Goal: Task Accomplishment & Management: Use online tool/utility

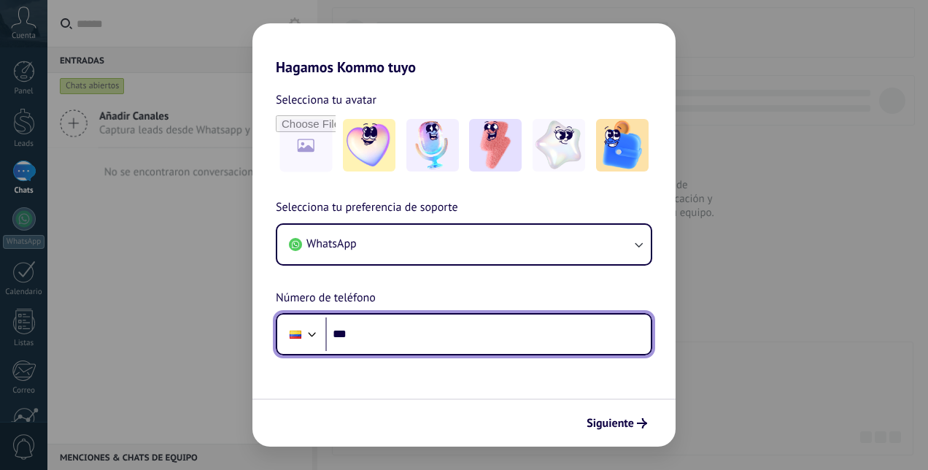
click at [482, 342] on input "***" at bounding box center [489, 335] width 326 height 34
type input "**********"
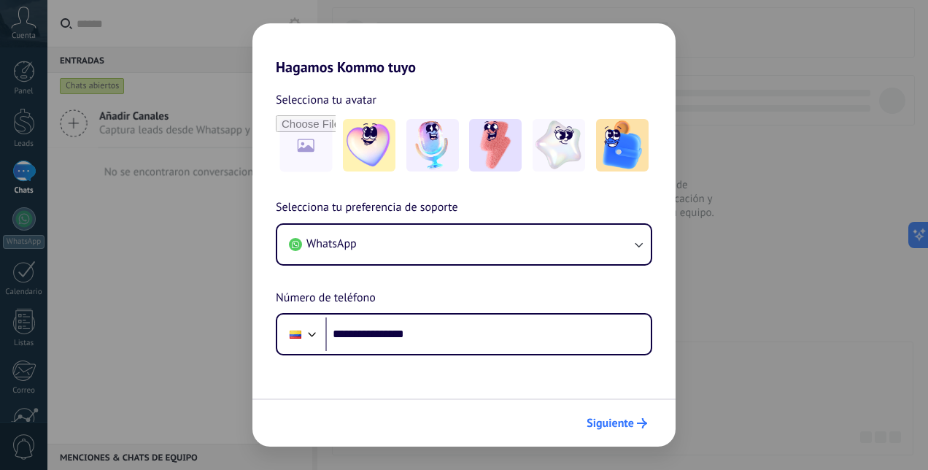
click at [619, 418] on span "Siguiente" at bounding box center [610, 423] width 47 height 10
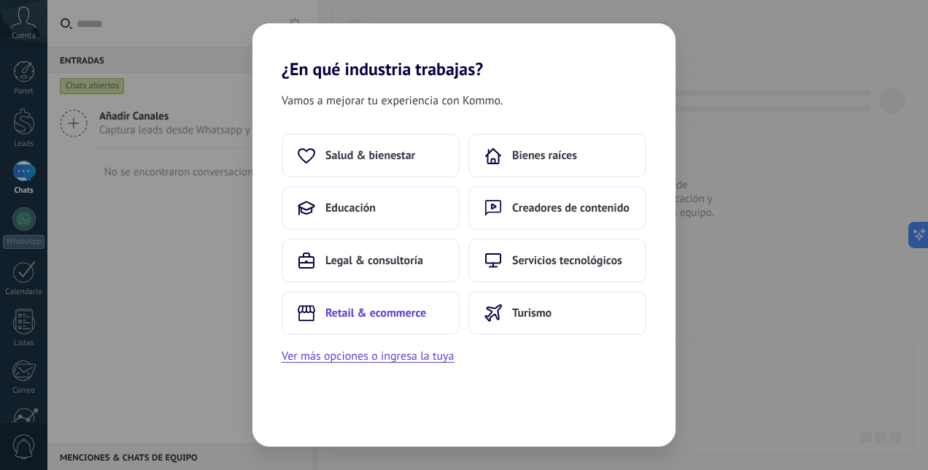
click at [426, 318] on button "Retail & ecommerce" at bounding box center [371, 313] width 178 height 44
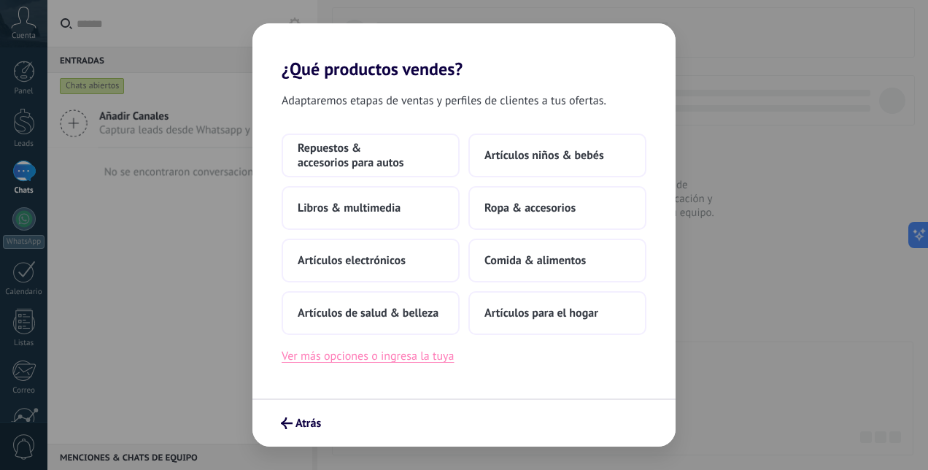
click at [391, 351] on button "Ver más opciones o ingresa la tuya" at bounding box center [368, 356] width 172 height 19
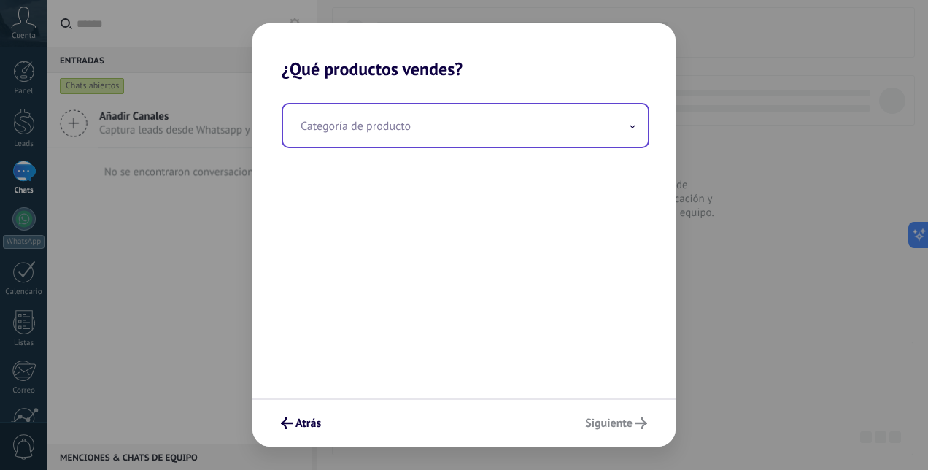
drag, startPoint x: 442, startPoint y: 147, endPoint x: 458, endPoint y: 115, distance: 35.9
click at [458, 115] on div "Categoría de producto" at bounding box center [466, 125] width 368 height 45
click at [458, 115] on input "text" at bounding box center [465, 125] width 365 height 42
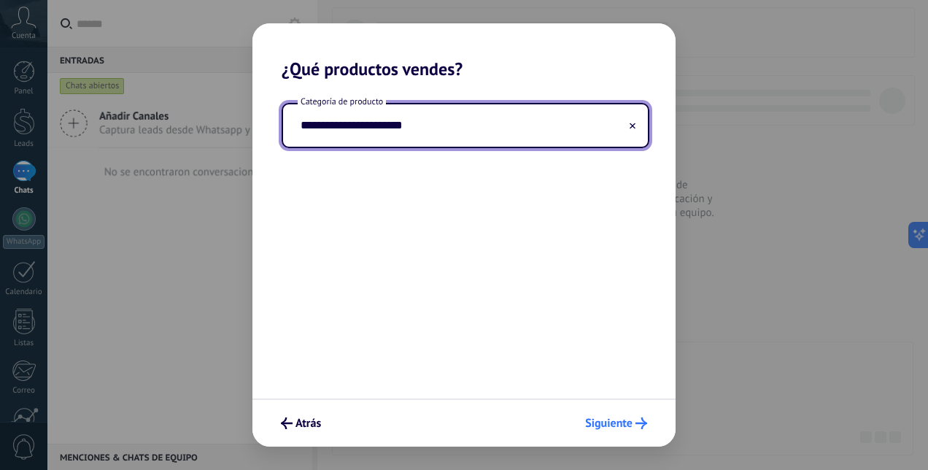
type input "**********"
click at [626, 420] on span "Siguiente" at bounding box center [608, 423] width 47 height 10
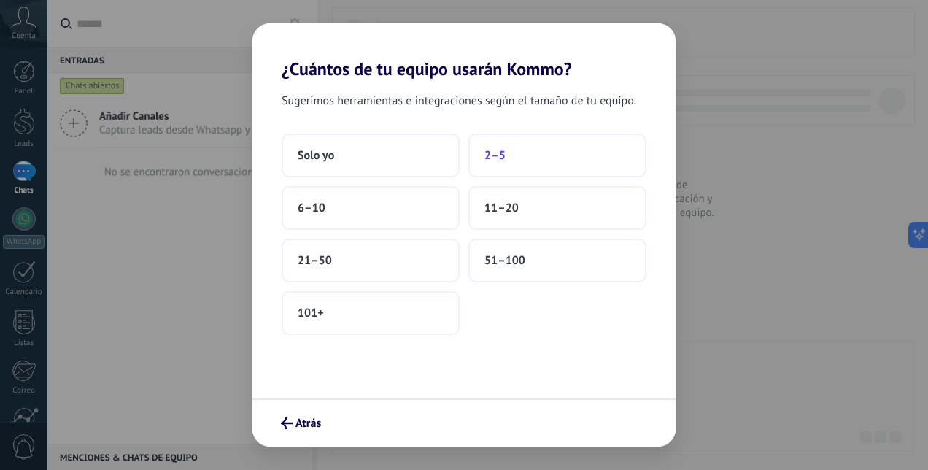
click at [499, 150] on span "2–5" at bounding box center [495, 155] width 21 height 15
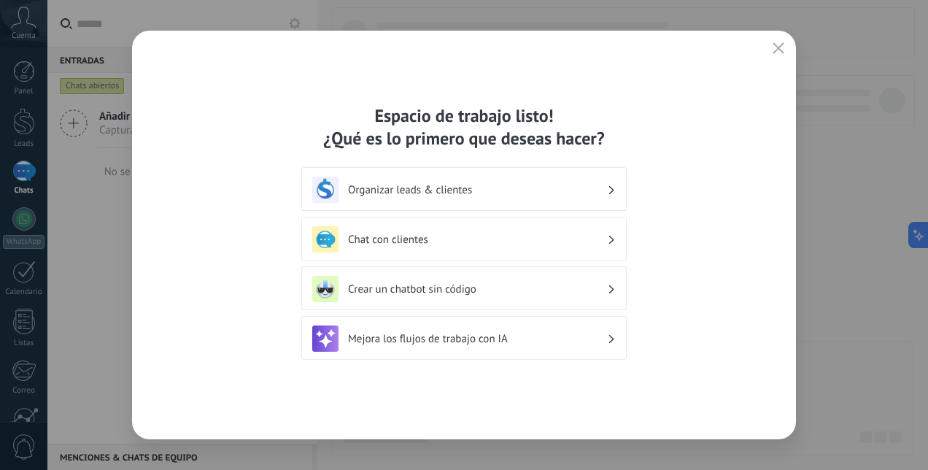
click at [519, 236] on h3 "Chat con clientes" at bounding box center [477, 240] width 259 height 14
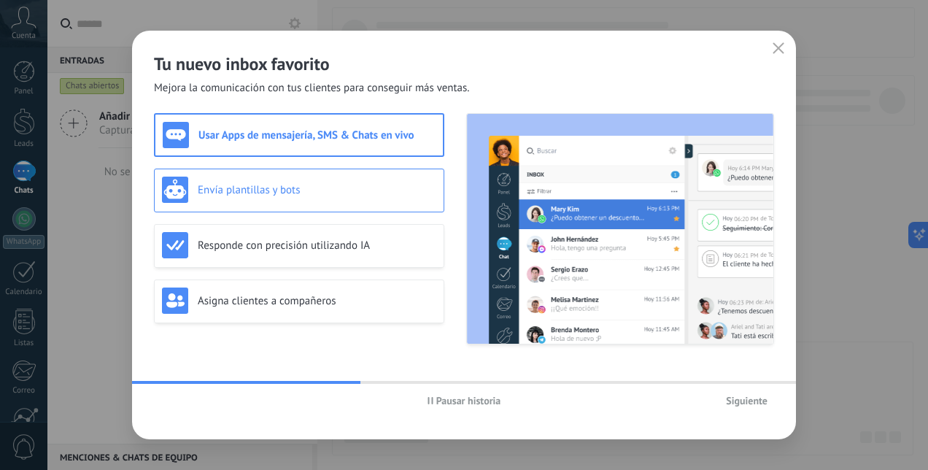
click at [380, 183] on h3 "Envía plantillas y bots" at bounding box center [317, 190] width 239 height 14
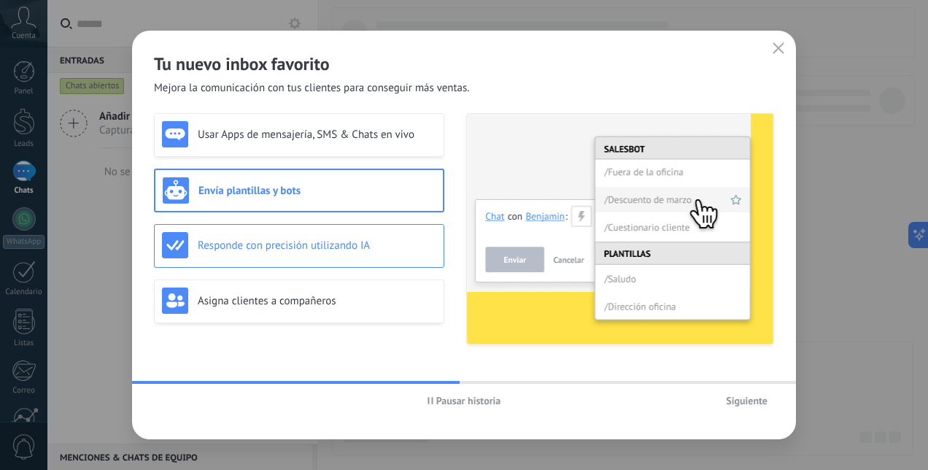
click at [377, 228] on div "Responde con precisión utilizando IA" at bounding box center [299, 246] width 291 height 44
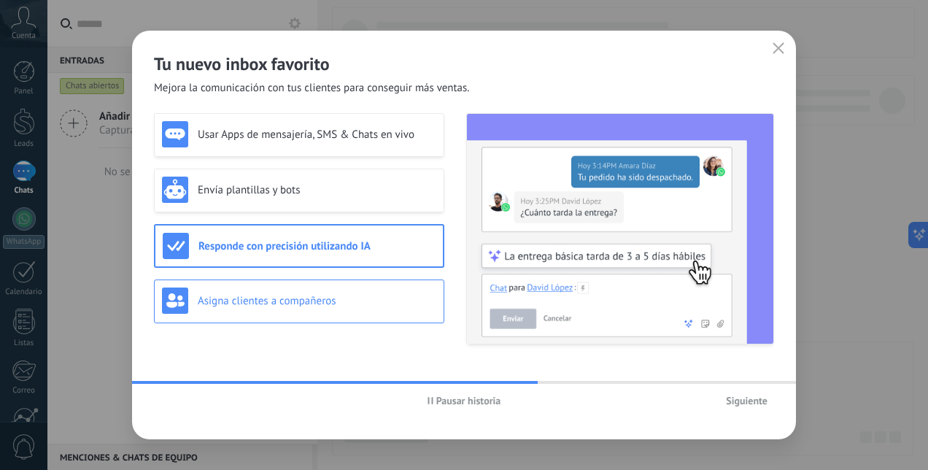
click at [370, 294] on h3 "Asigna clientes a compañeros" at bounding box center [317, 301] width 239 height 14
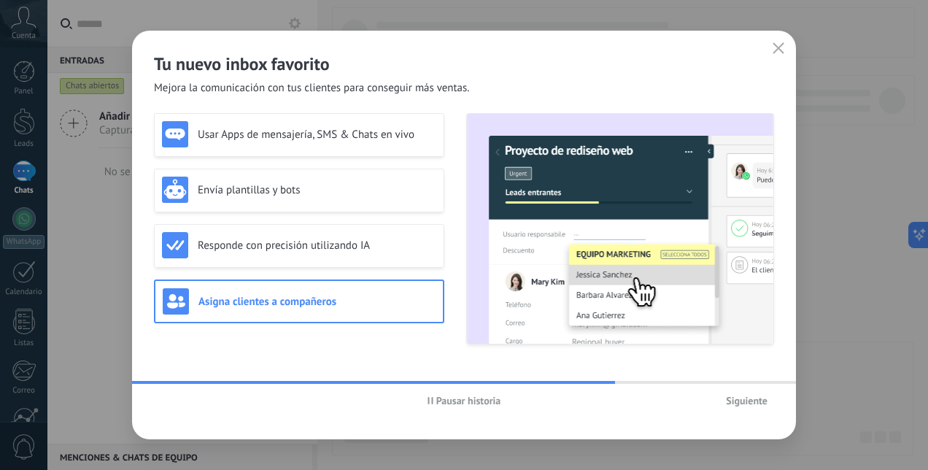
click at [743, 404] on span "Siguiente" at bounding box center [747, 401] width 42 height 10
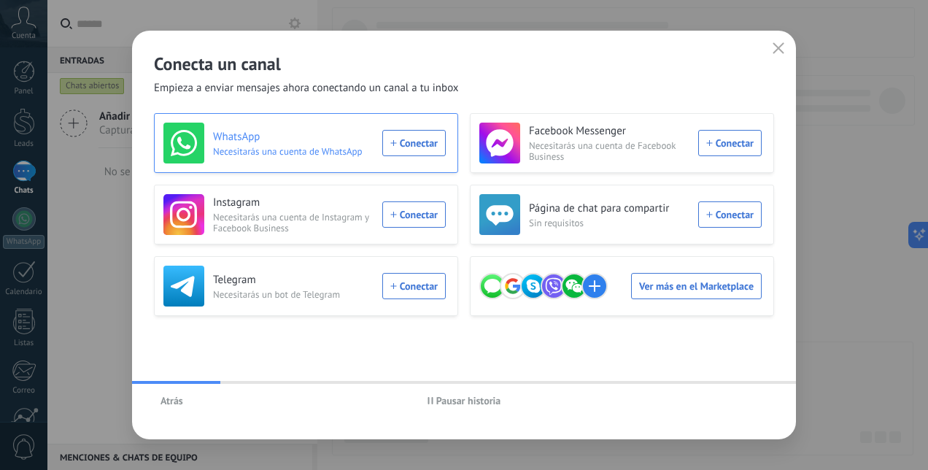
click at [409, 148] on div "WhatsApp Necesitarás una cuenta de WhatsApp Conectar" at bounding box center [305, 143] width 282 height 41
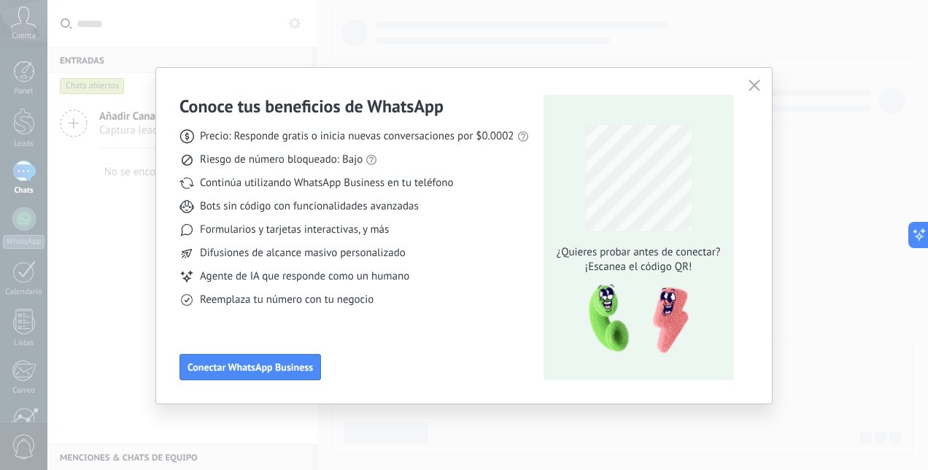
click at [232, 399] on div "Conoce tus beneficios de WhatsApp Precio: Responde gratis o inicia nuevas conve…" at bounding box center [464, 236] width 616 height 336
click at [236, 363] on span "Conectar WhatsApp Business" at bounding box center [251, 367] width 126 height 10
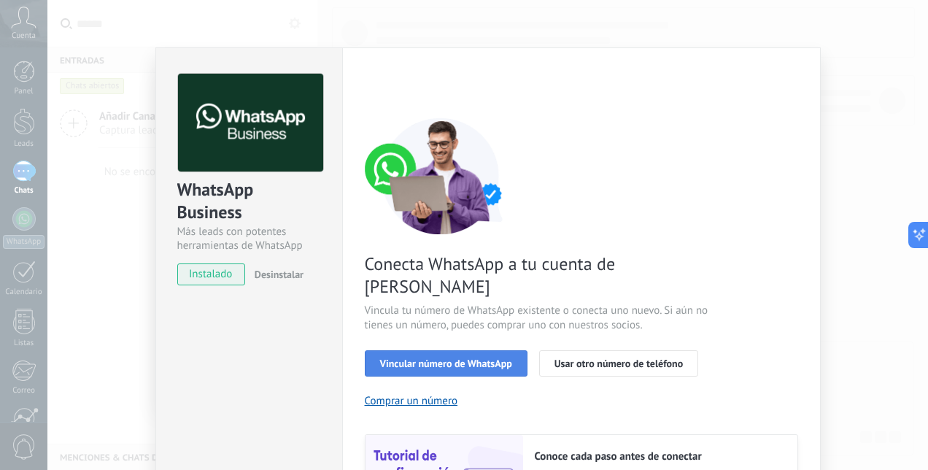
click at [467, 358] on span "Vincular número de WhatsApp" at bounding box center [446, 363] width 132 height 10
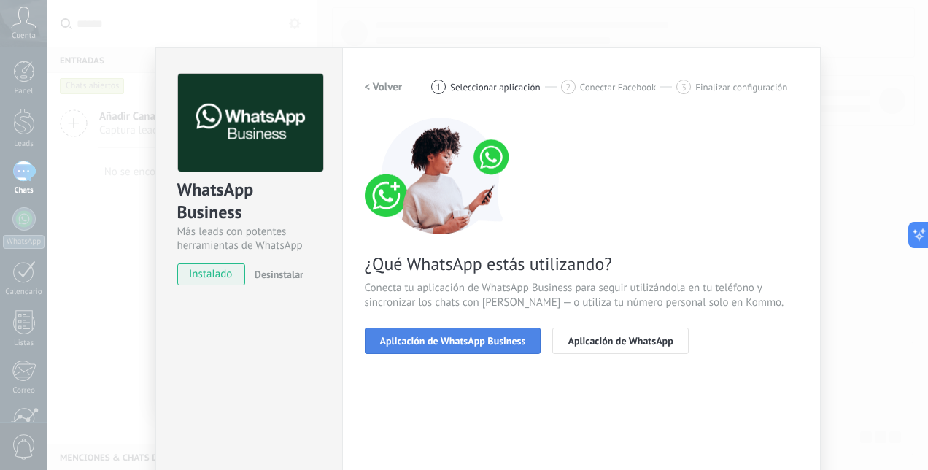
click at [512, 339] on span "Aplicación de WhatsApp Business" at bounding box center [453, 341] width 146 height 10
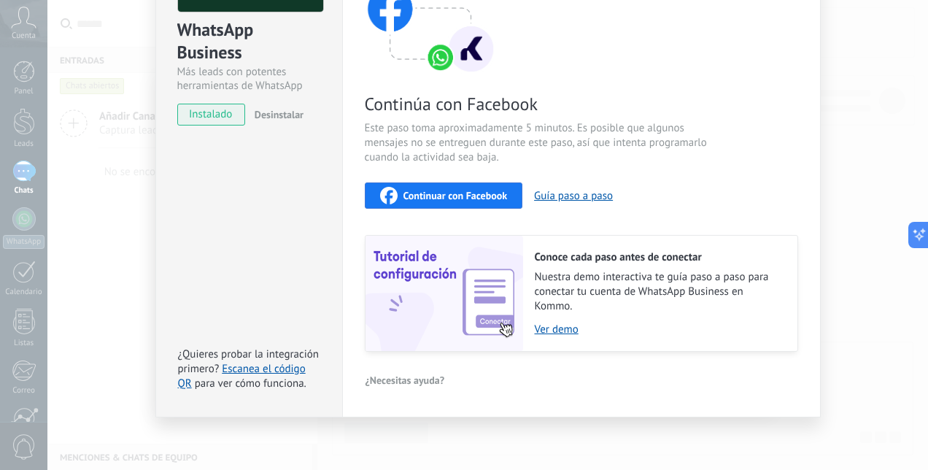
scroll to position [161, 0]
click at [546, 328] on link "Ver demo" at bounding box center [659, 329] width 248 height 14
click at [482, 191] on span "Continuar con Facebook" at bounding box center [456, 195] width 104 height 10
